Goal: Find contact information: Find contact information

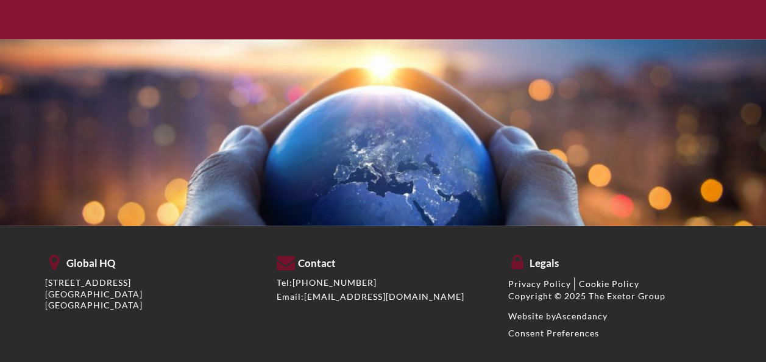
scroll to position [1606, 0]
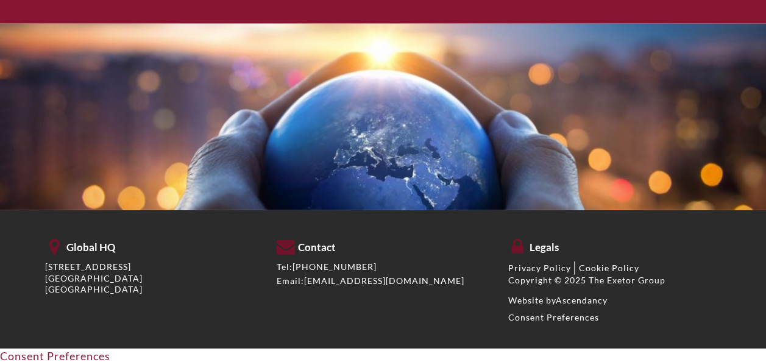
drag, startPoint x: 292, startPoint y: 266, endPoint x: 377, endPoint y: 265, distance: 84.8
click at [377, 265] on div "Tel: [PHONE_NUMBER]" at bounding box center [383, 267] width 213 height 11
copy div "[PHONE_NUMBER]"
drag, startPoint x: 56, startPoint y: 262, endPoint x: 148, endPoint y: 259, distance: 91.5
click at [148, 259] on div "Global HQ [STREET_ADDRESS]" at bounding box center [151, 265] width 213 height 59
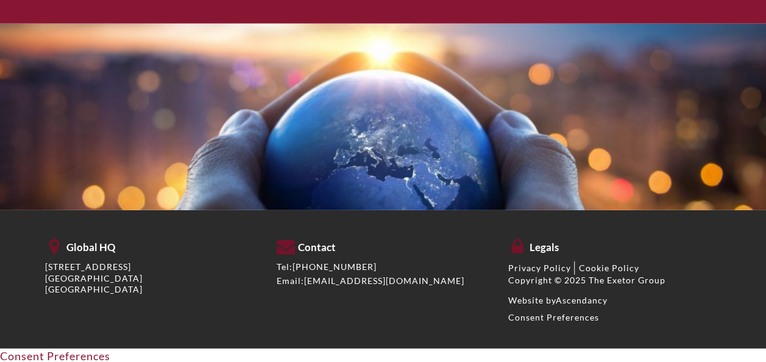
drag, startPoint x: 148, startPoint y: 259, endPoint x: 114, endPoint y: 271, distance: 35.9
click at [114, 271] on p "[STREET_ADDRESS]" at bounding box center [151, 279] width 213 height 34
click at [51, 270] on p "[STREET_ADDRESS]" at bounding box center [151, 279] width 213 height 34
drag, startPoint x: 45, startPoint y: 267, endPoint x: 134, endPoint y: 284, distance: 90.6
click at [134, 284] on p "[STREET_ADDRESS]" at bounding box center [151, 279] width 213 height 34
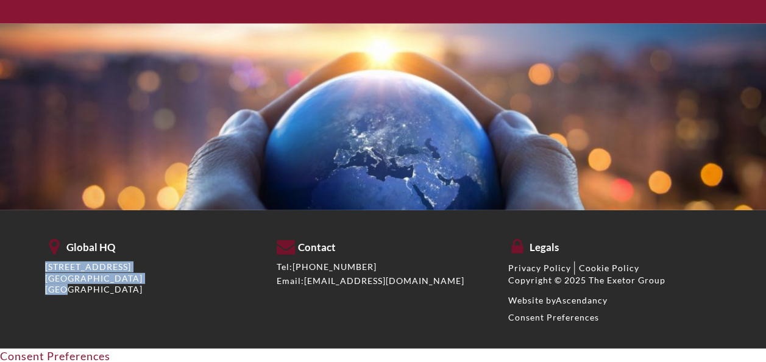
copy p "[STREET_ADDRESS]"
